Goal: Information Seeking & Learning: Learn about a topic

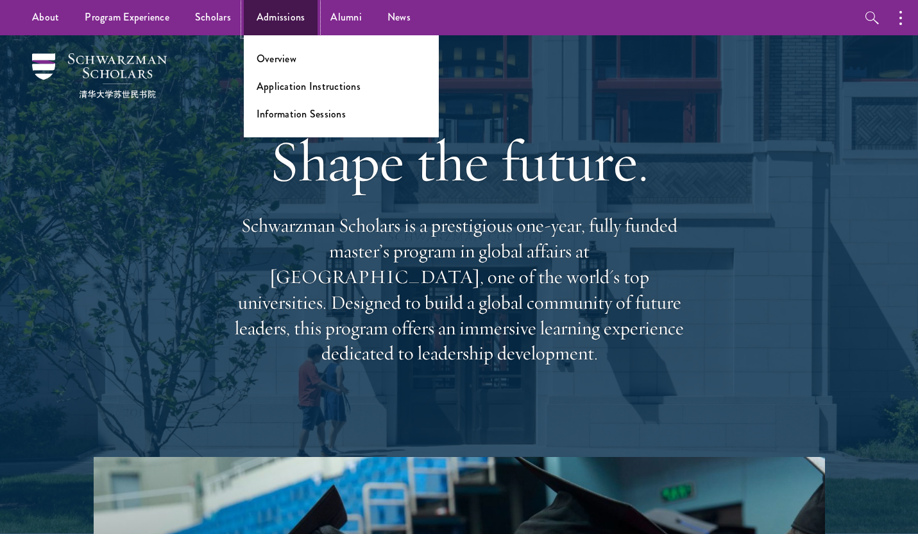
click at [281, 2] on link "Admissions" at bounding box center [281, 17] width 74 height 35
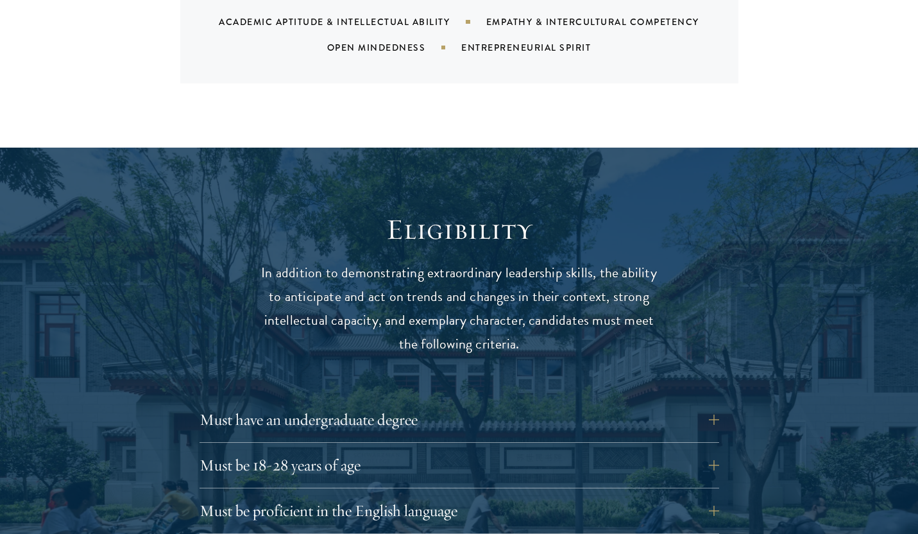
scroll to position [1676, 0]
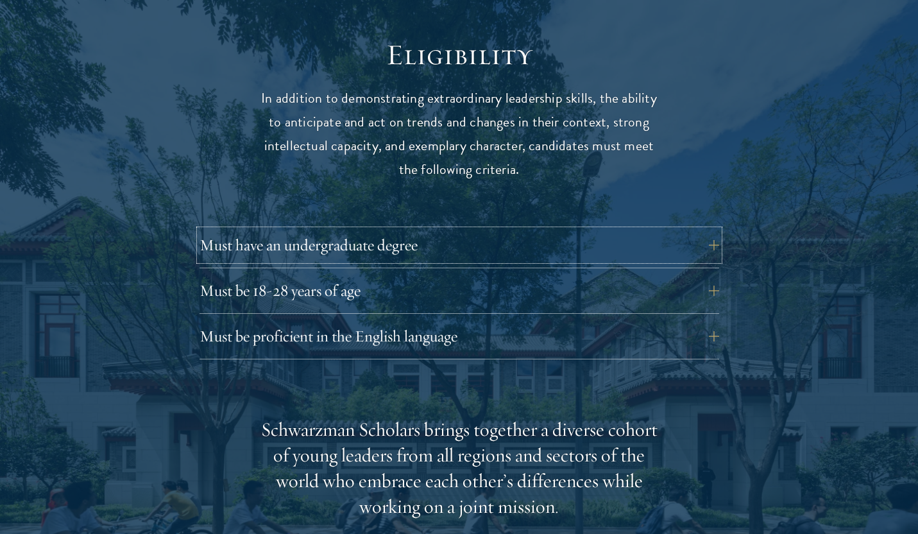
click at [516, 230] on button "Must have an undergraduate degree" at bounding box center [460, 245] width 520 height 31
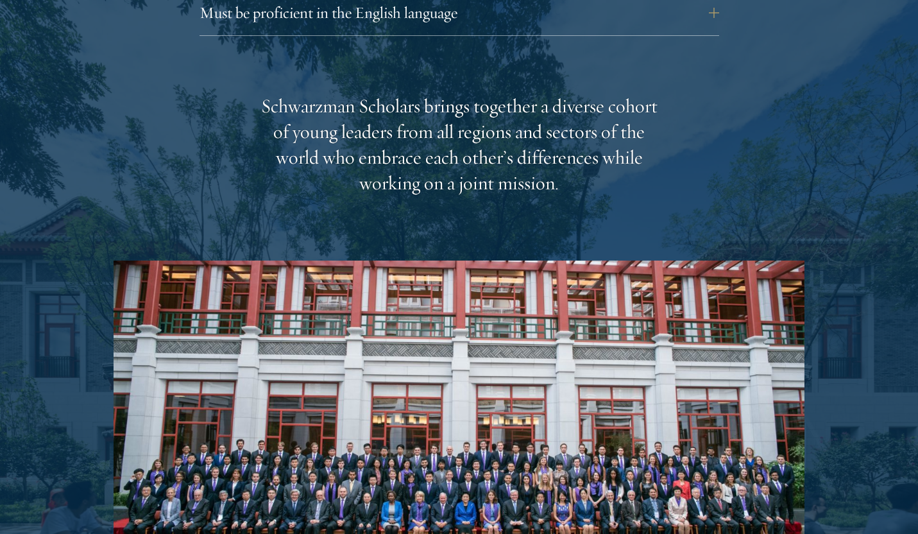
scroll to position [2448, 0]
